Goal: Check status

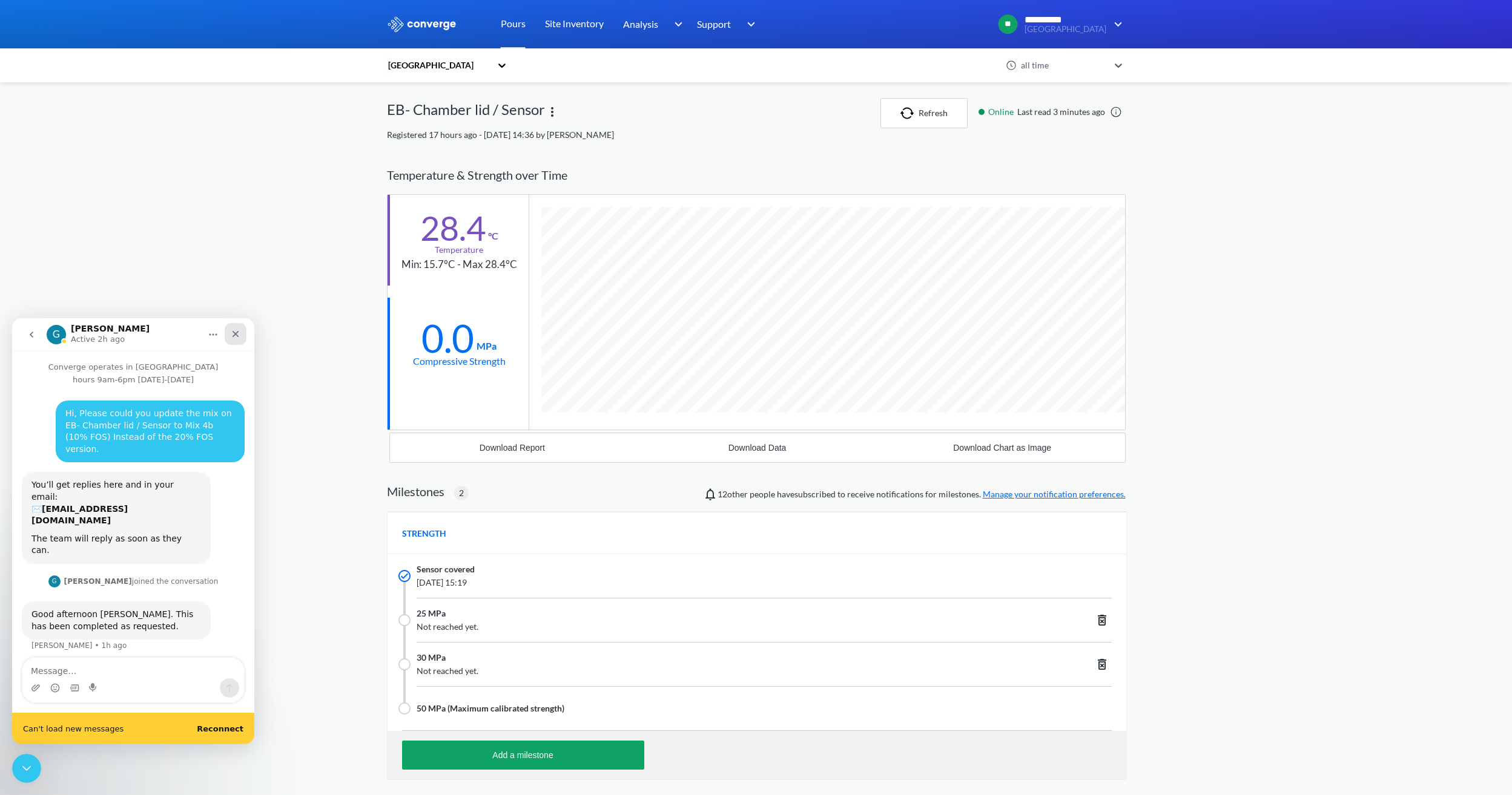
click at [240, 331] on icon "Close" at bounding box center [235, 334] width 9 height 9
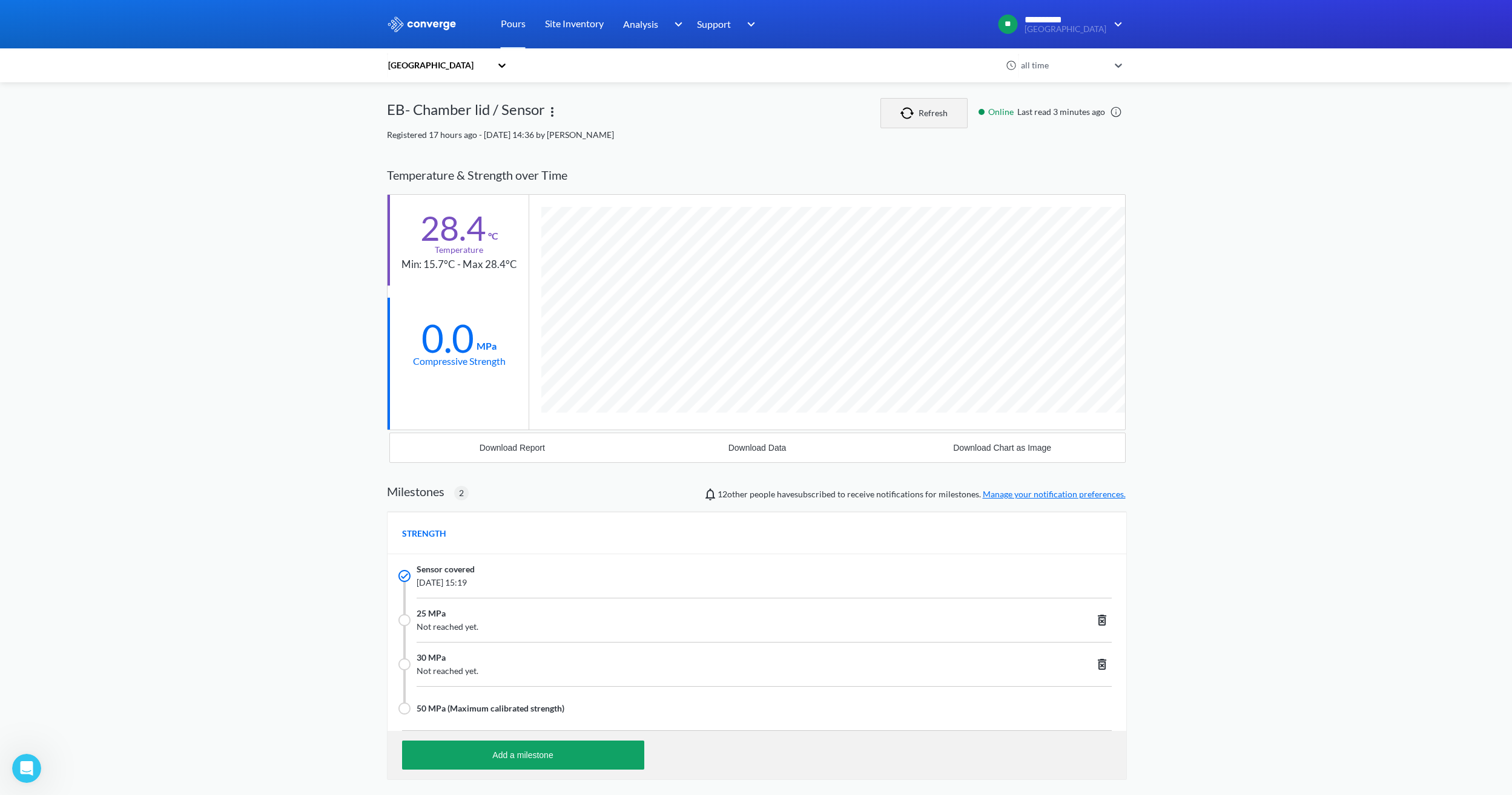
click at [941, 112] on button "Refresh" at bounding box center [924, 113] width 88 height 30
click at [930, 116] on button "Refresh" at bounding box center [924, 113] width 88 height 30
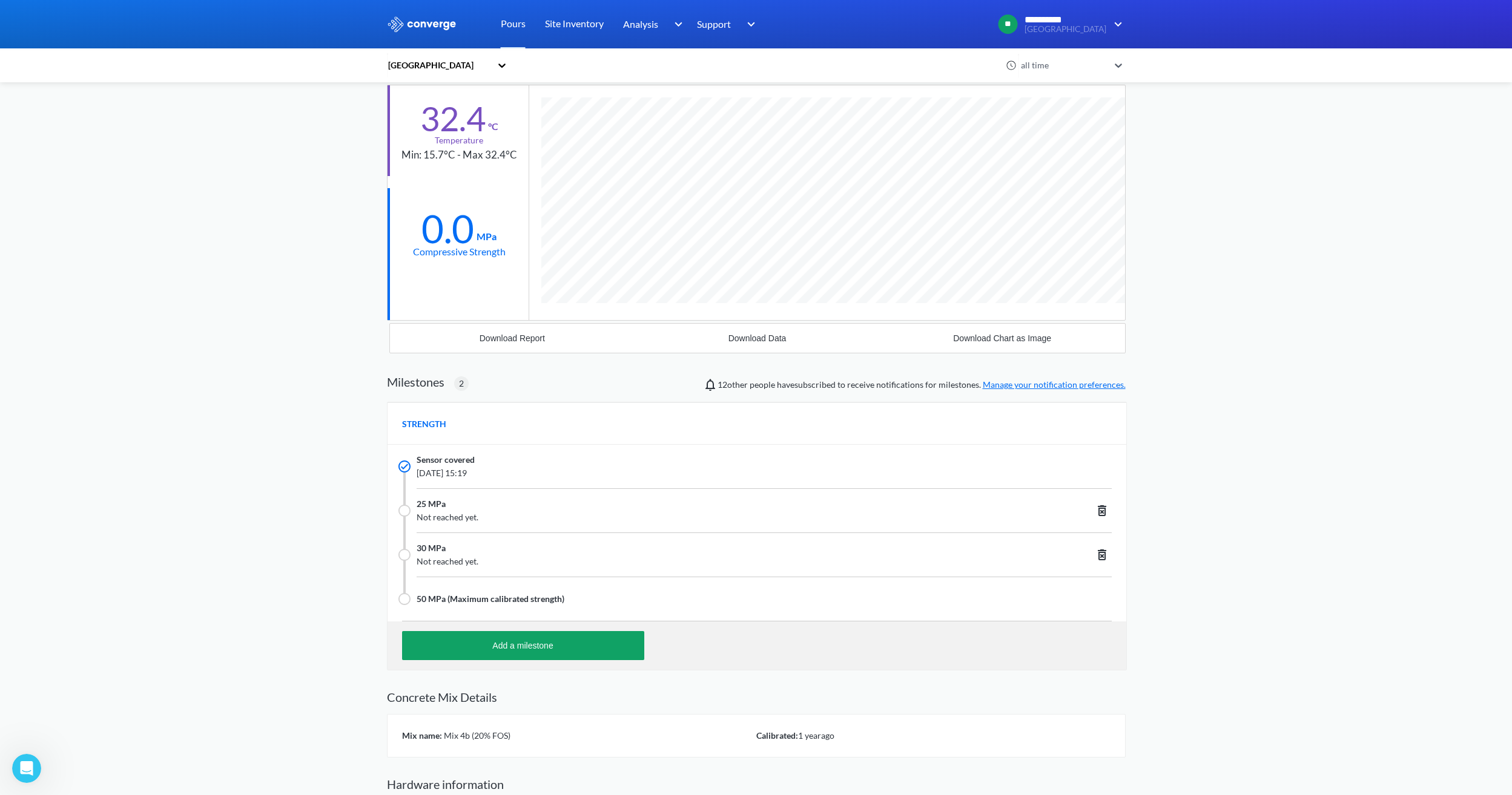
scroll to position [175, 0]
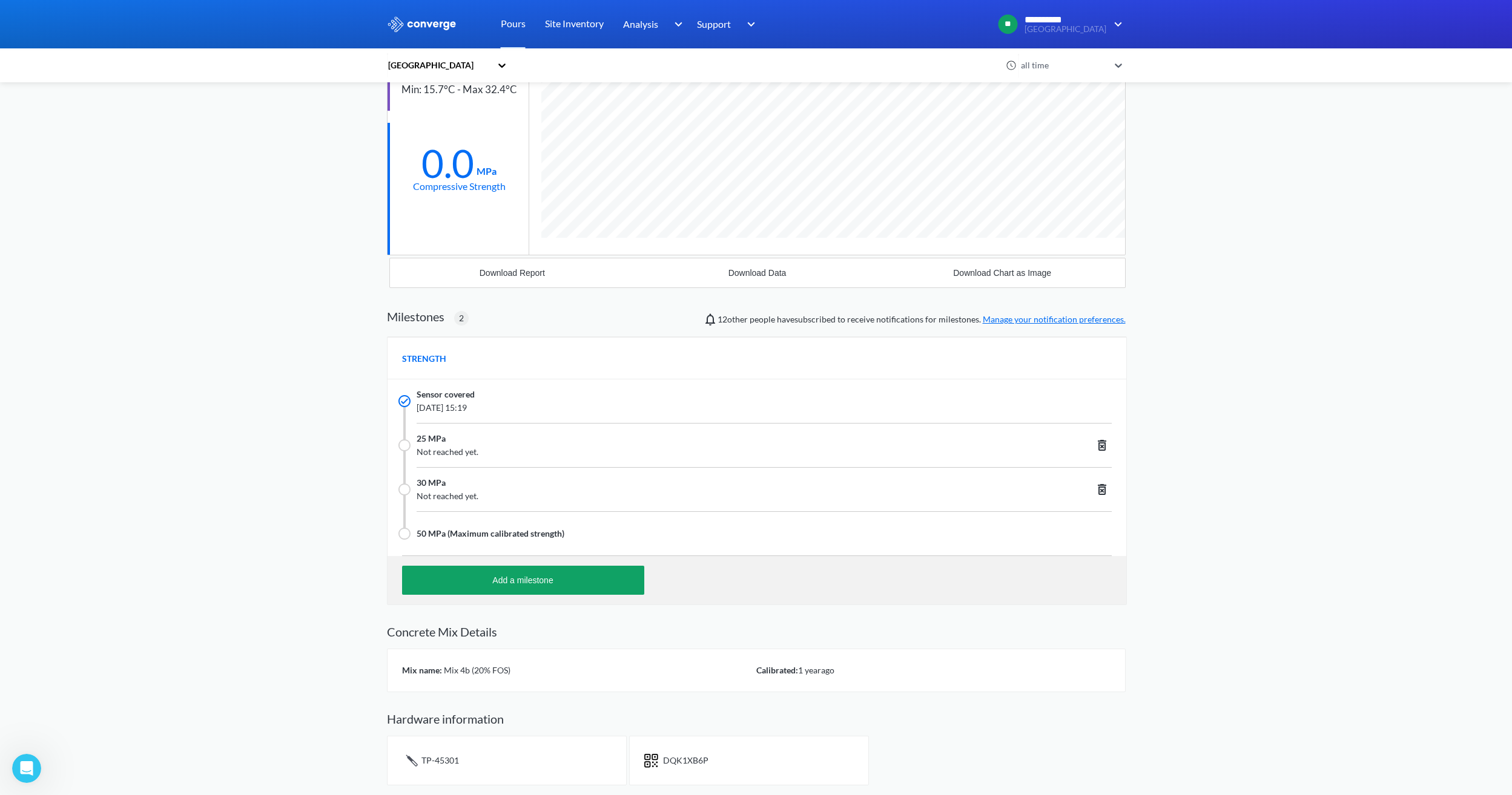
click at [448, 21] on img at bounding box center [421, 24] width 70 height 16
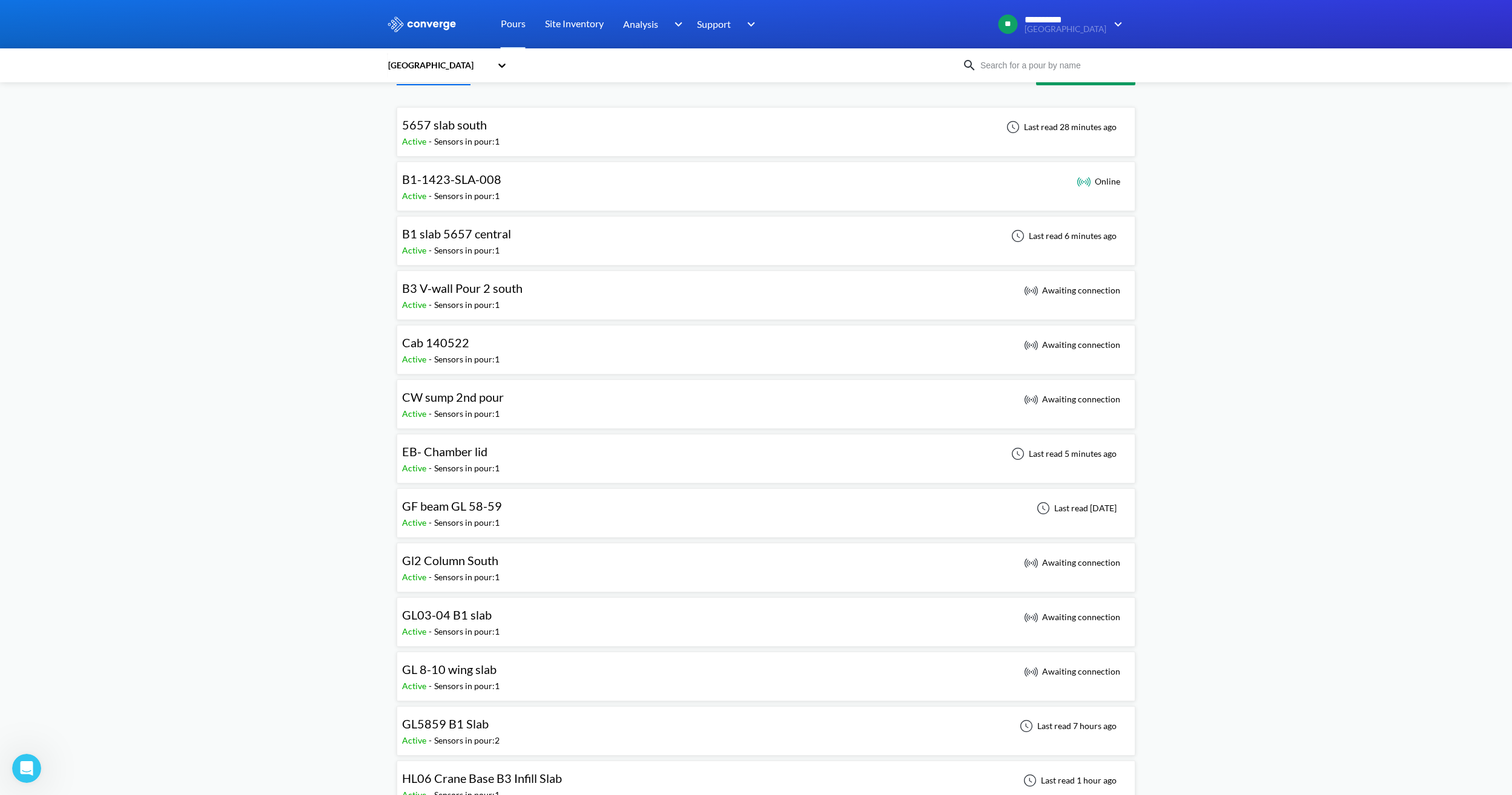
scroll to position [61, 0]
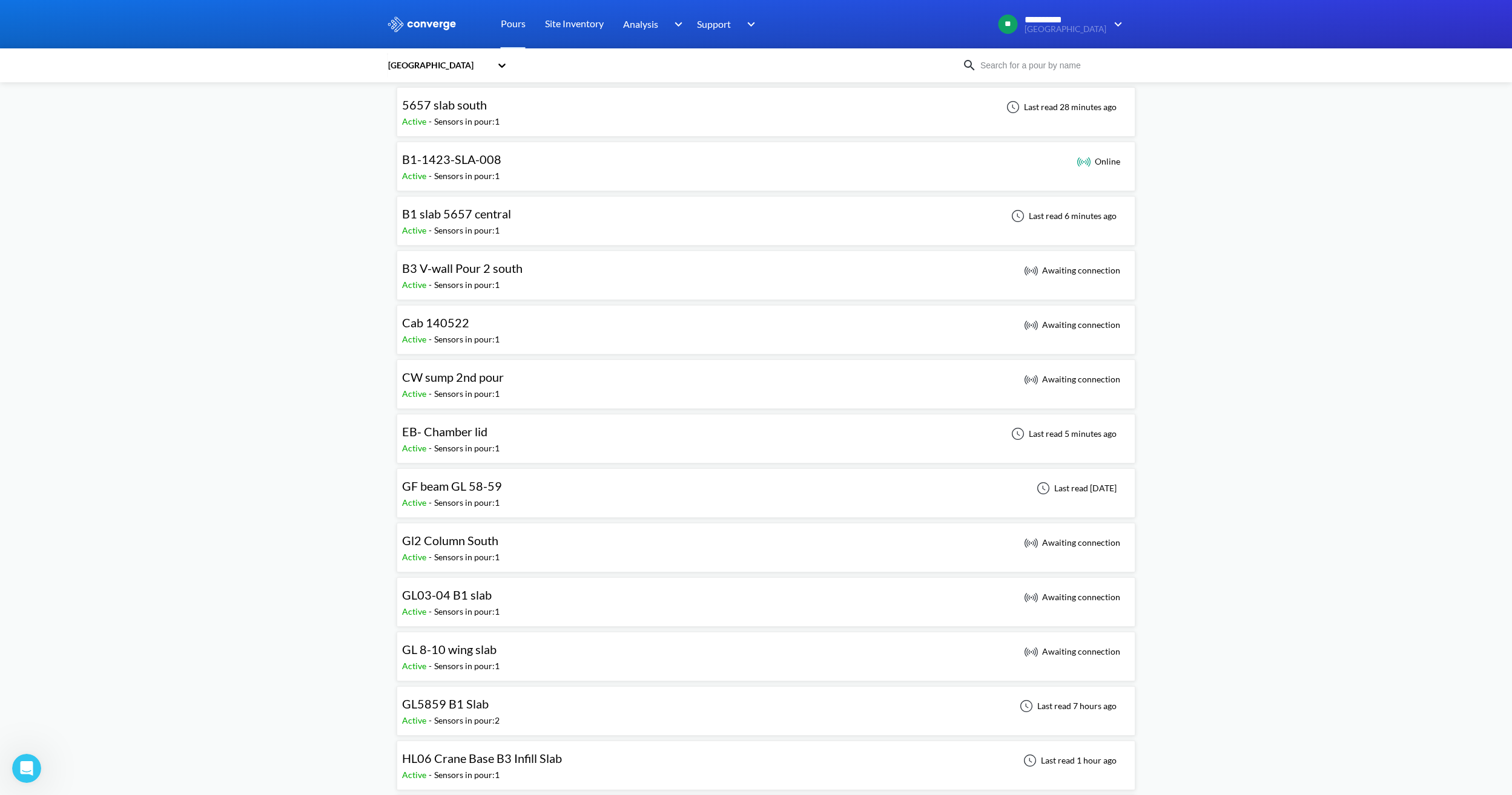
click at [550, 434] on div "EB- Chamber lid Active - Sensors in pour: 1 Last read 5 minutes ago" at bounding box center [765, 439] width 728 height 39
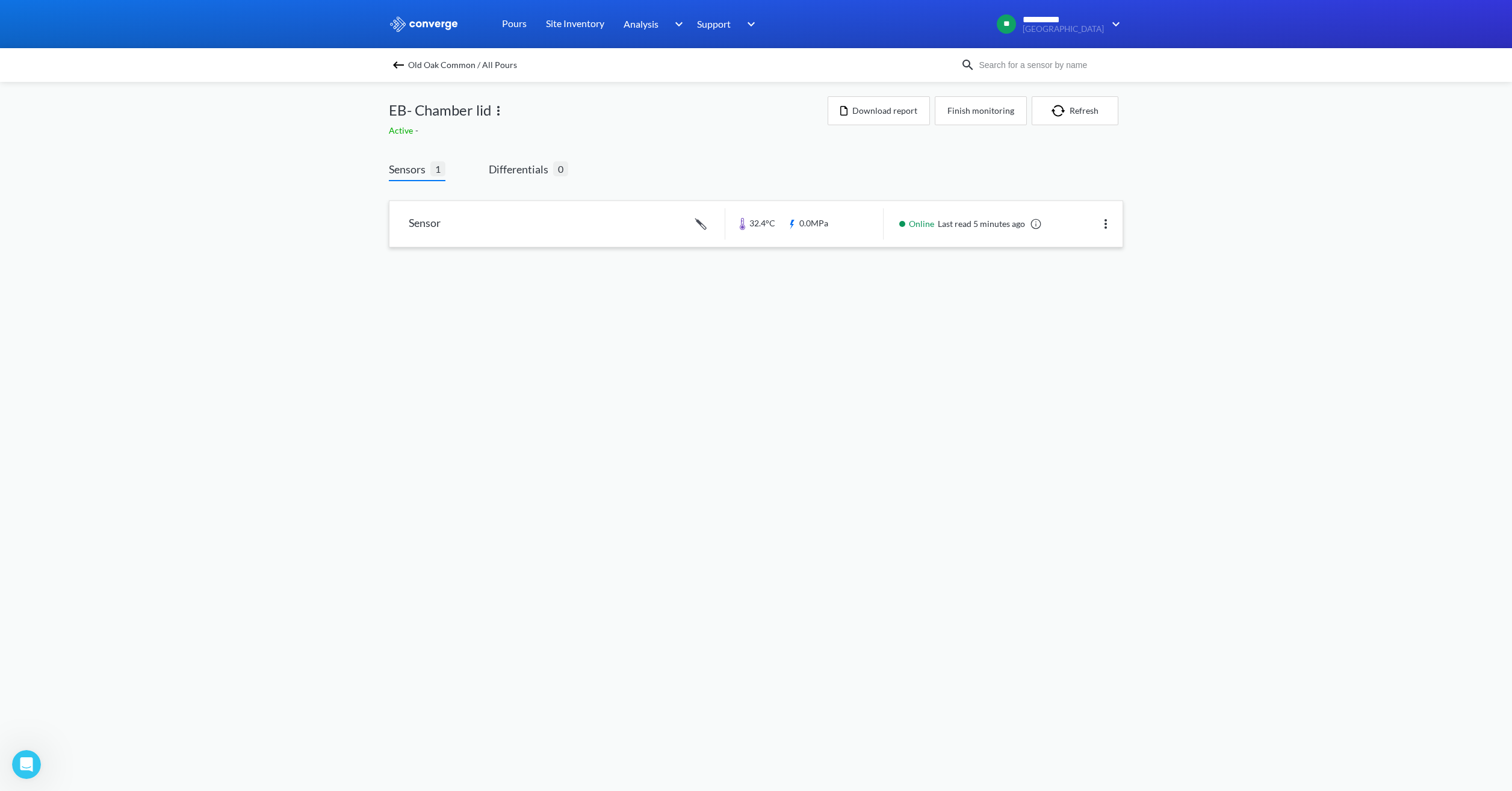
click at [624, 228] on link at bounding box center [756, 223] width 733 height 45
